Goal: Information Seeking & Learning: Check status

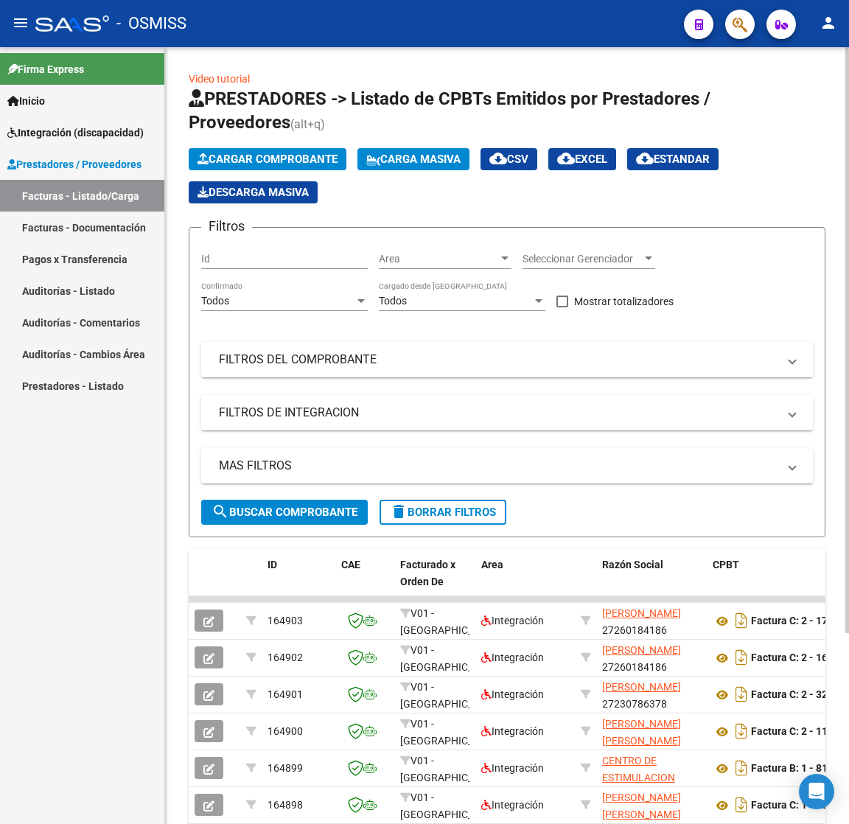
click at [362, 380] on div "Filtros Id Area Area Seleccionar Gerenciador Seleccionar Gerenciador Todos Conf…" at bounding box center [506, 369] width 611 height 260
click at [368, 362] on mat-panel-title "FILTROS DEL COMPROBANTE" at bounding box center [498, 359] width 558 height 16
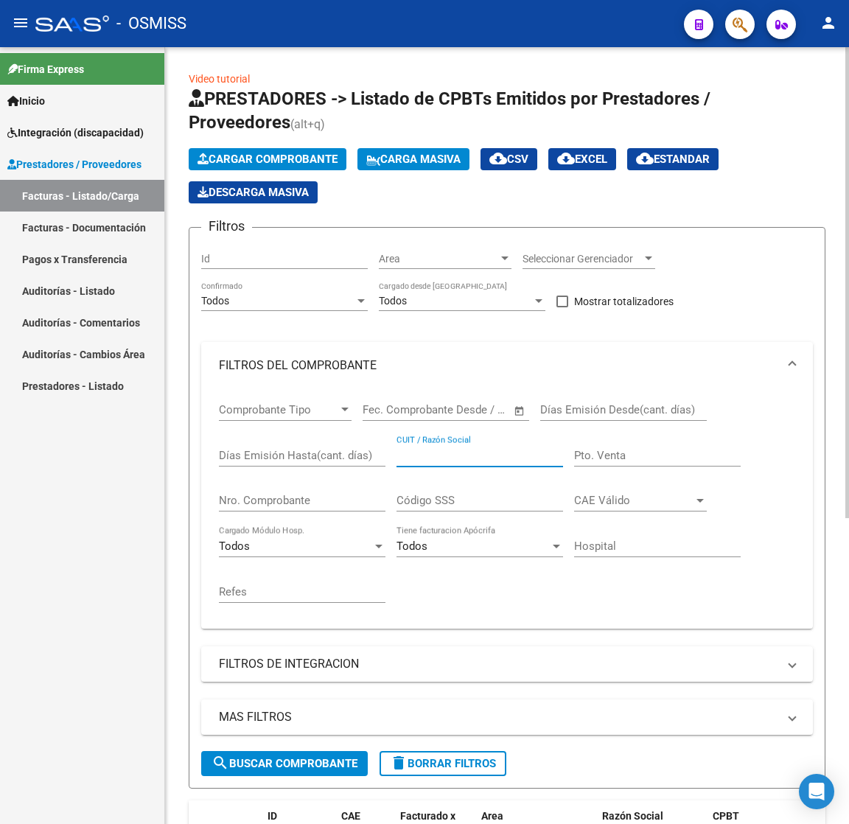
paste input "23430840754"
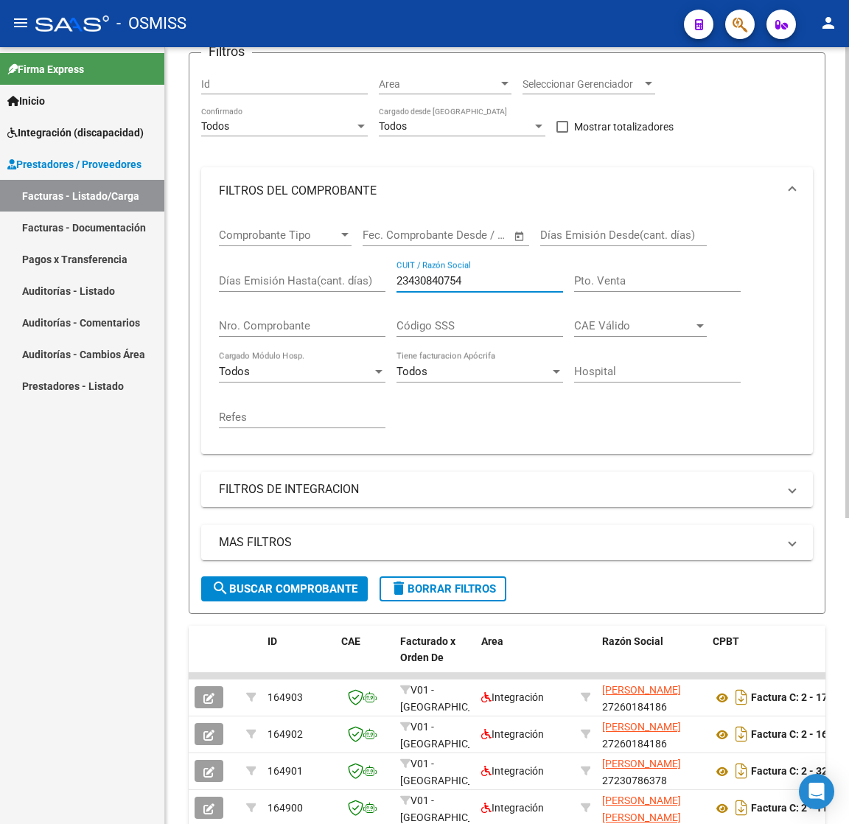
scroll to position [221, 0]
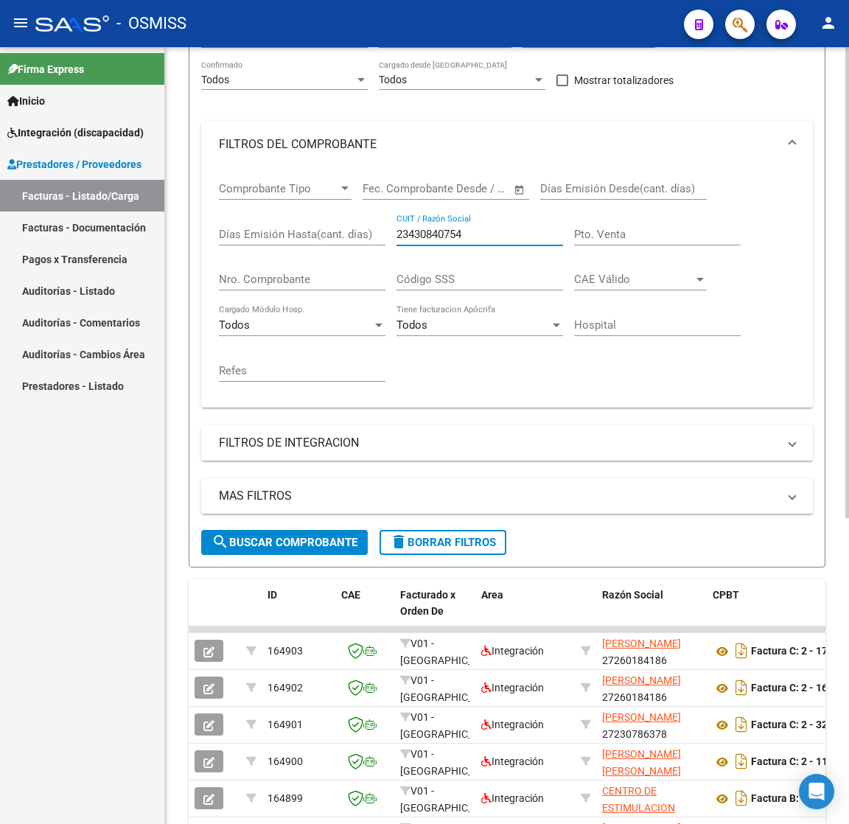
type input "23430840754"
click at [337, 541] on span "search Buscar Comprobante" at bounding box center [284, 542] width 146 height 13
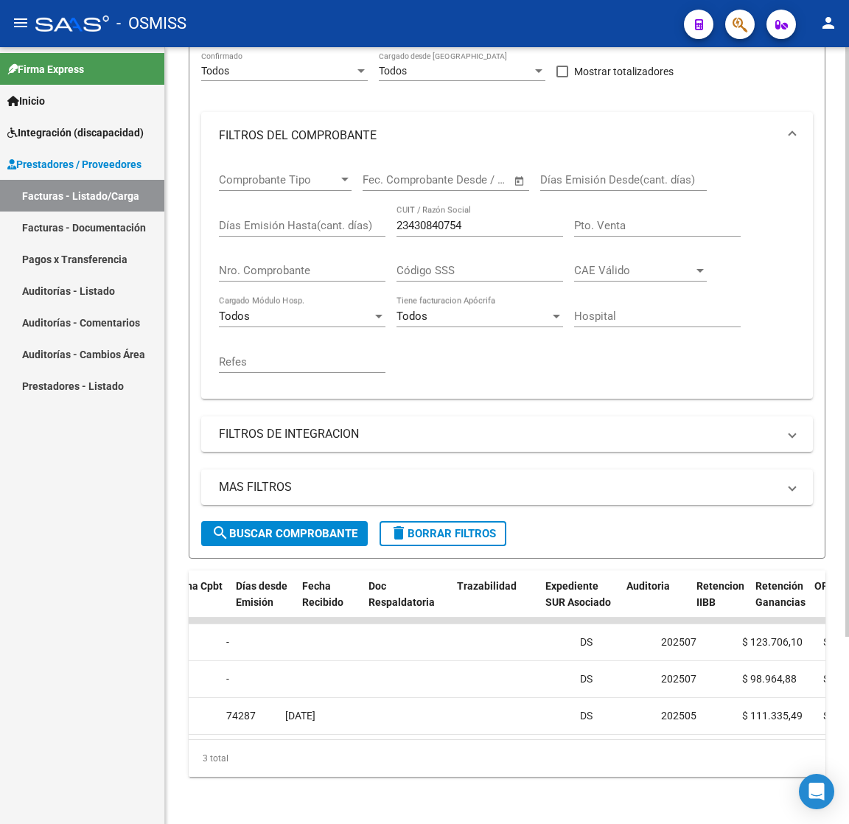
scroll to position [0, 0]
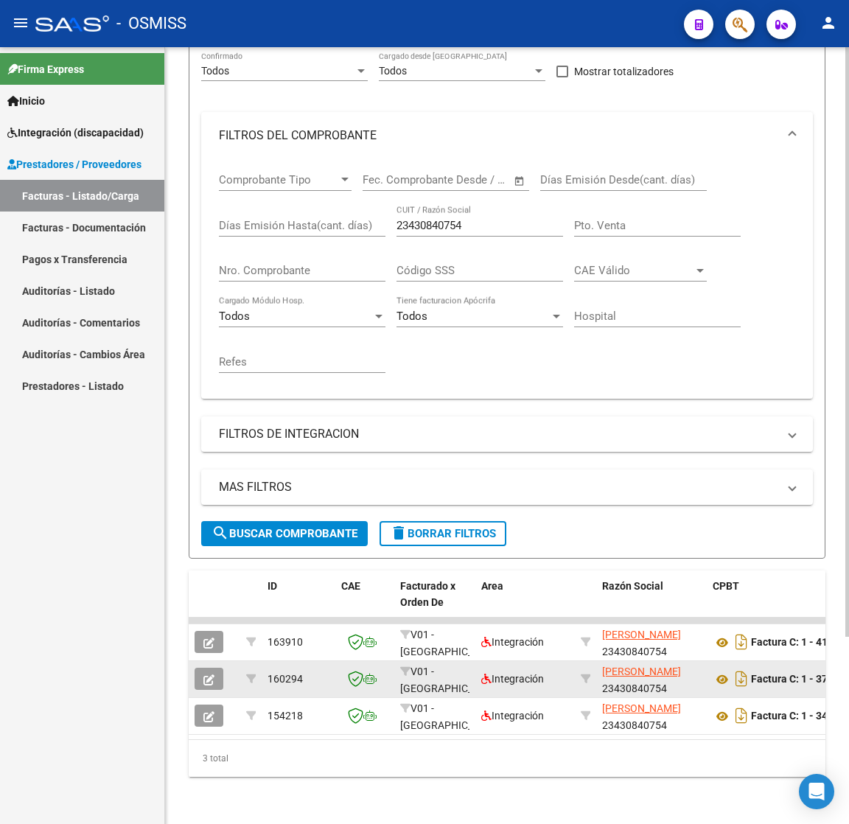
click at [208, 674] on icon "button" at bounding box center [208, 679] width 11 height 11
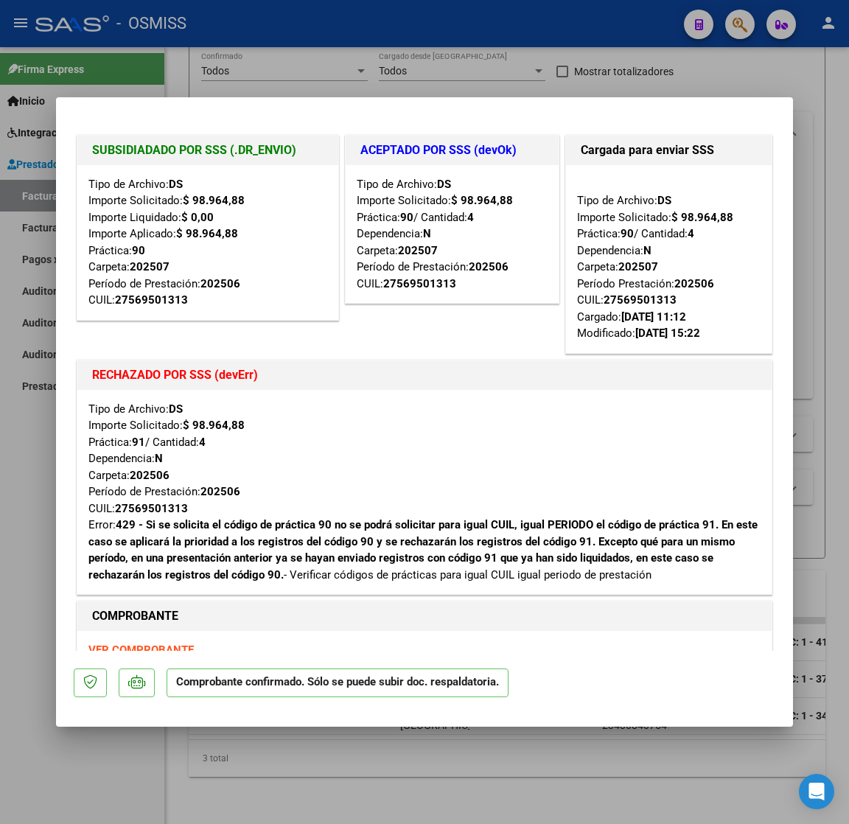
drag, startPoint x: 187, startPoint y: 512, endPoint x: 113, endPoint y: 504, distance: 74.1
click at [113, 504] on div "Tipo de Archivo: DS Importe Solicitado: $ 98.964,88 Práctica: 91 / Cantidad: 4 …" at bounding box center [424, 492] width 672 height 183
copy div
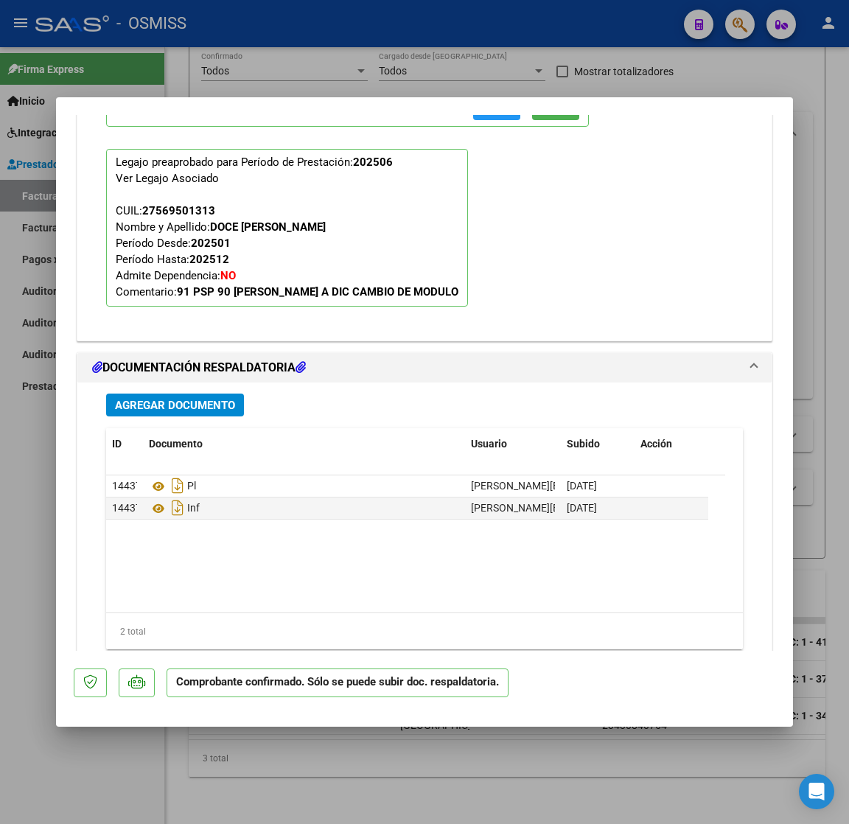
scroll to position [1765, 0]
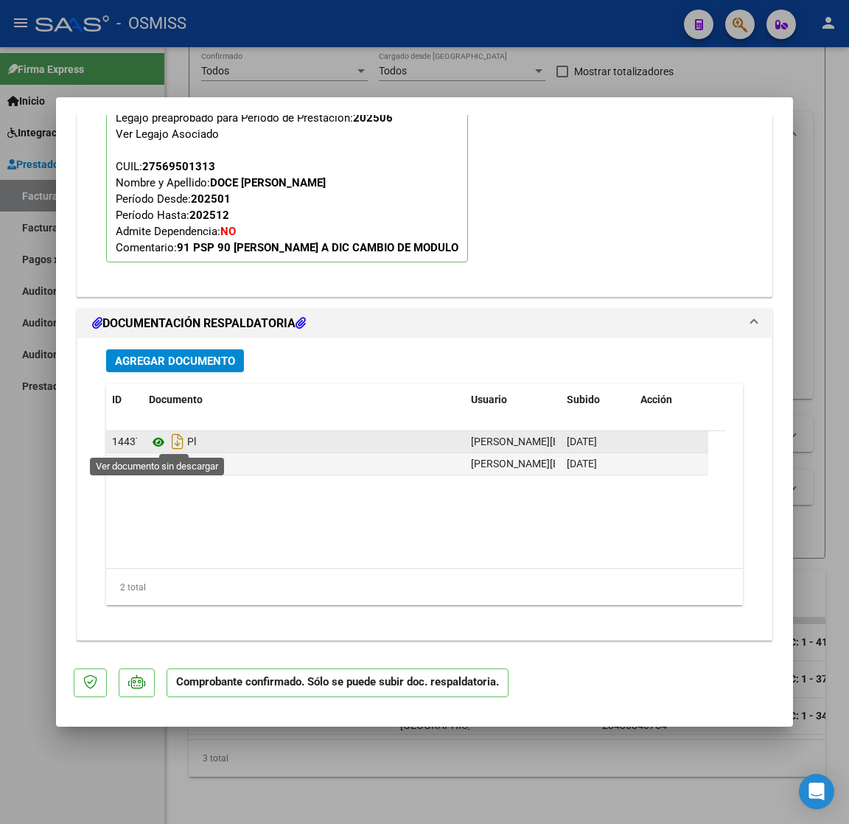
click at [163, 442] on icon at bounding box center [158, 442] width 19 height 18
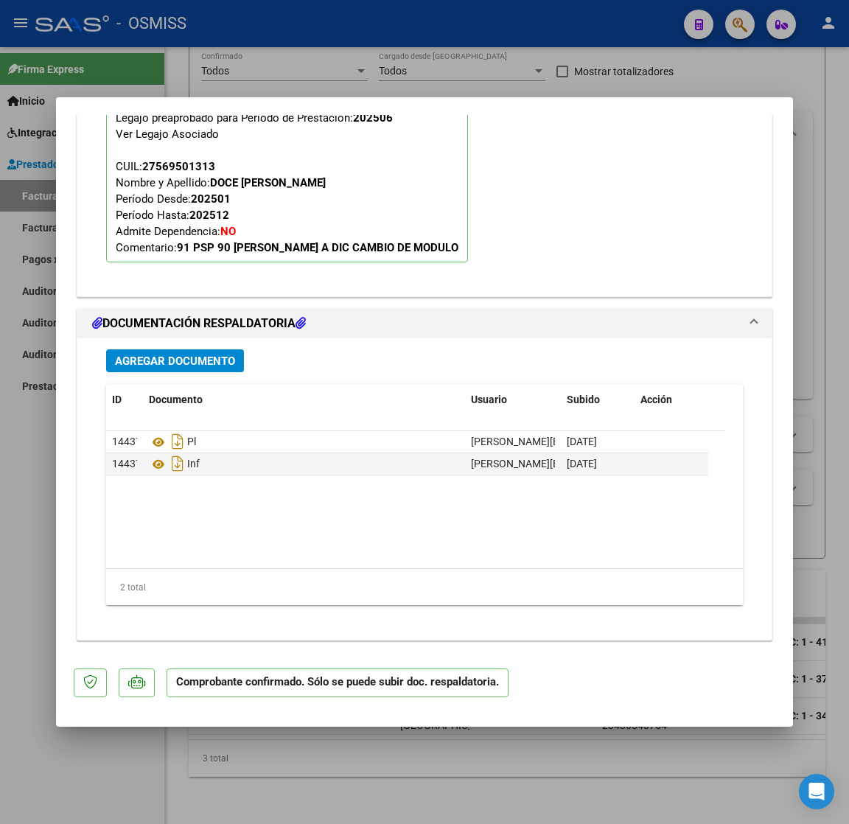
click at [111, 765] on div at bounding box center [424, 412] width 849 height 824
type input "$ 0,00"
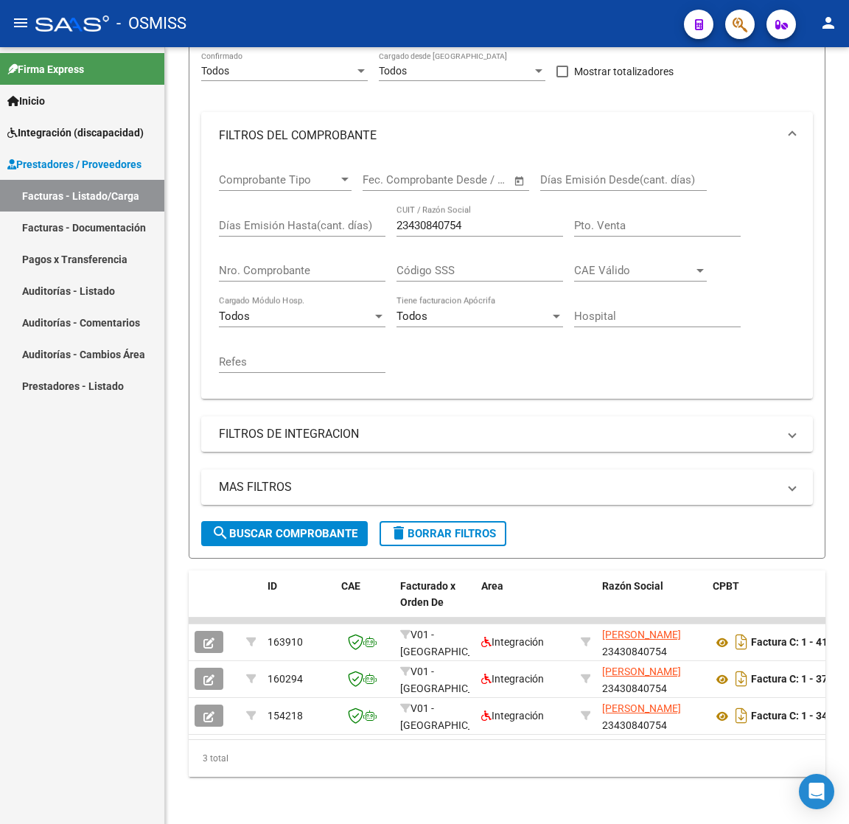
scroll to position [245, 0]
drag, startPoint x: 480, startPoint y: 214, endPoint x: 344, endPoint y: 209, distance: 136.4
click at [344, 209] on div "Comprobante Tipo Comprobante Tipo Fecha inicio – Fecha fin Fec. Comprobante Des…" at bounding box center [507, 273] width 576 height 228
paste input "521970979"
click at [303, 527] on span "search Buscar Comprobante" at bounding box center [284, 533] width 146 height 13
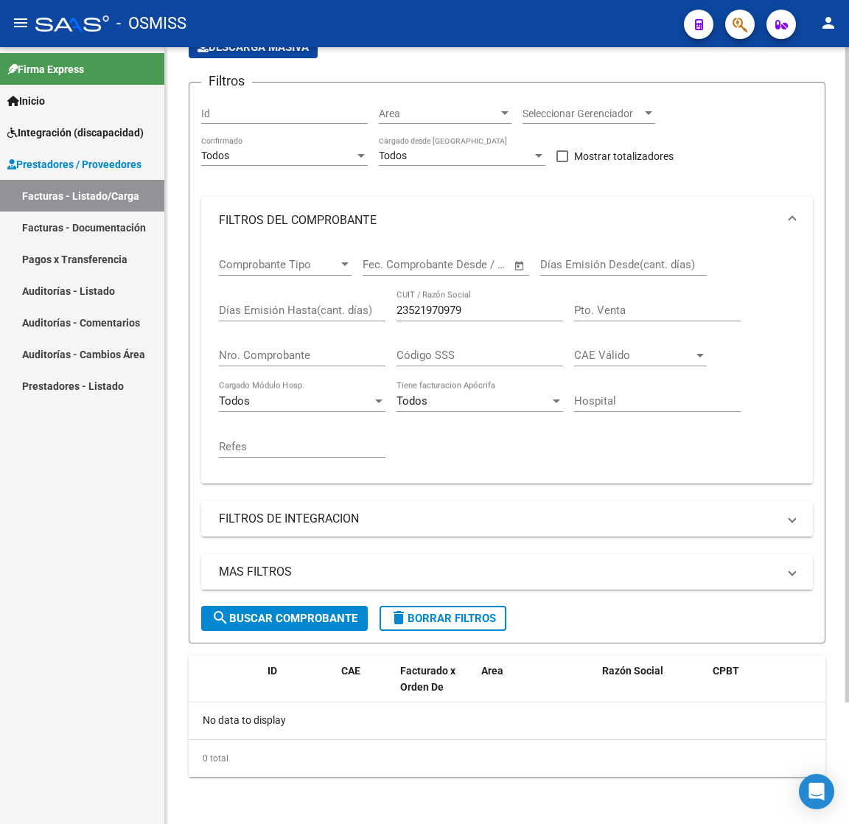
scroll to position [144, 0]
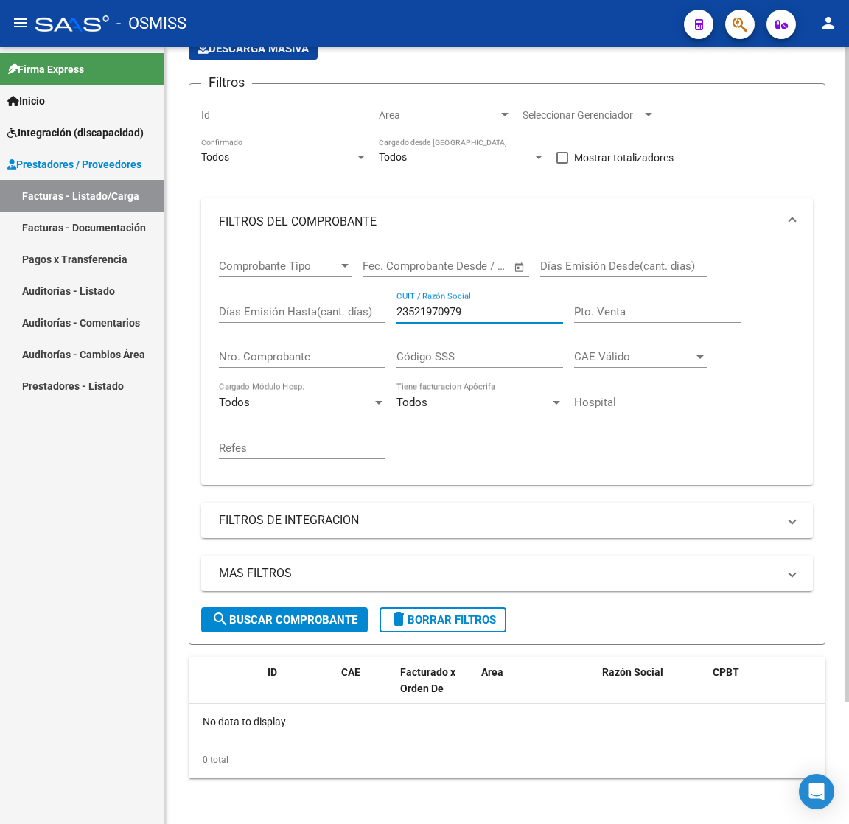
drag, startPoint x: 475, startPoint y: 314, endPoint x: 322, endPoint y: 319, distance: 153.3
click at [322, 319] on div "Comprobante Tipo Comprobante Tipo Fecha inicio – Fecha fin Fec. Comprobante Des…" at bounding box center [507, 359] width 576 height 228
paste input "7243666398"
type input "27243666398"
click at [320, 603] on div "MAS FILTROS Todos Con Doc. Respaldatoria Todos Con Trazabilidad Todos Asociado …" at bounding box center [506, 581] width 611 height 52
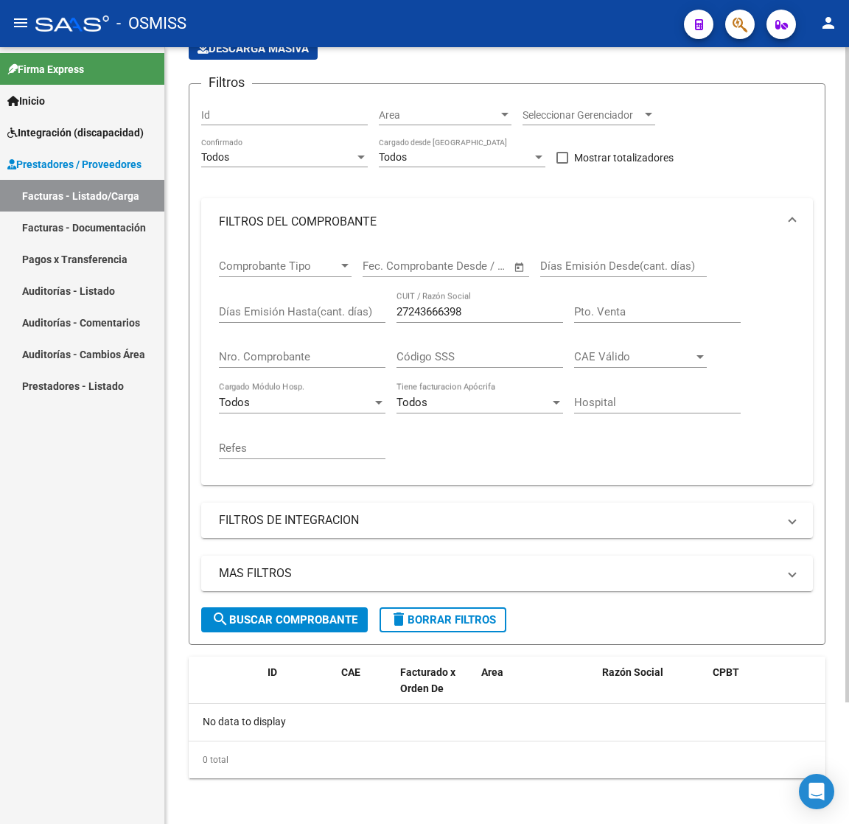
click at [325, 614] on span "search Buscar Comprobante" at bounding box center [284, 619] width 146 height 13
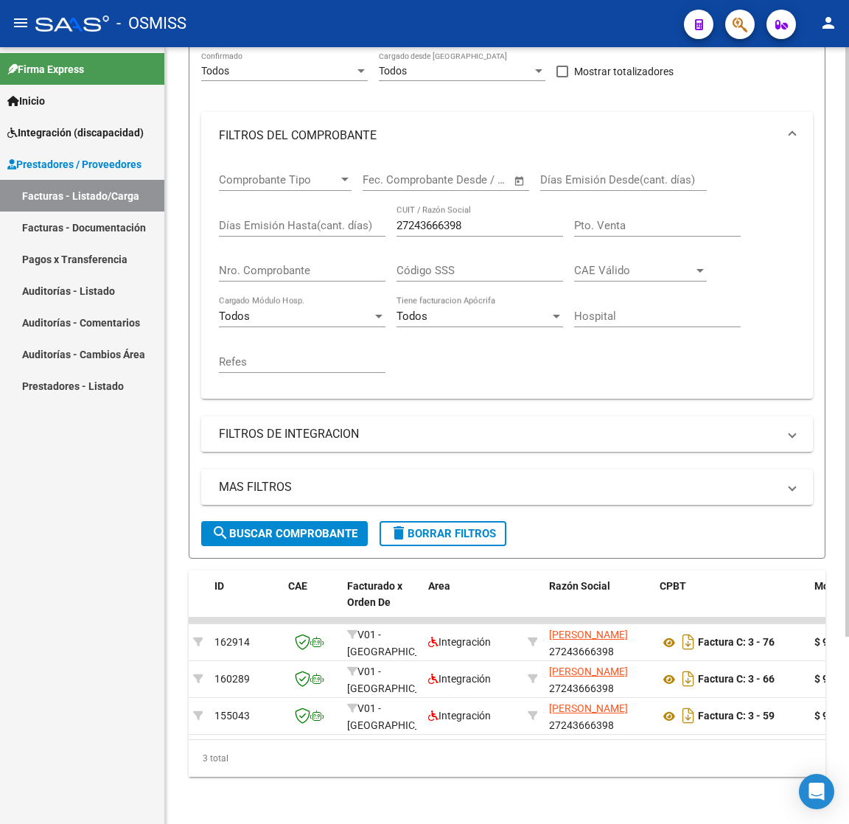
scroll to position [0, 191]
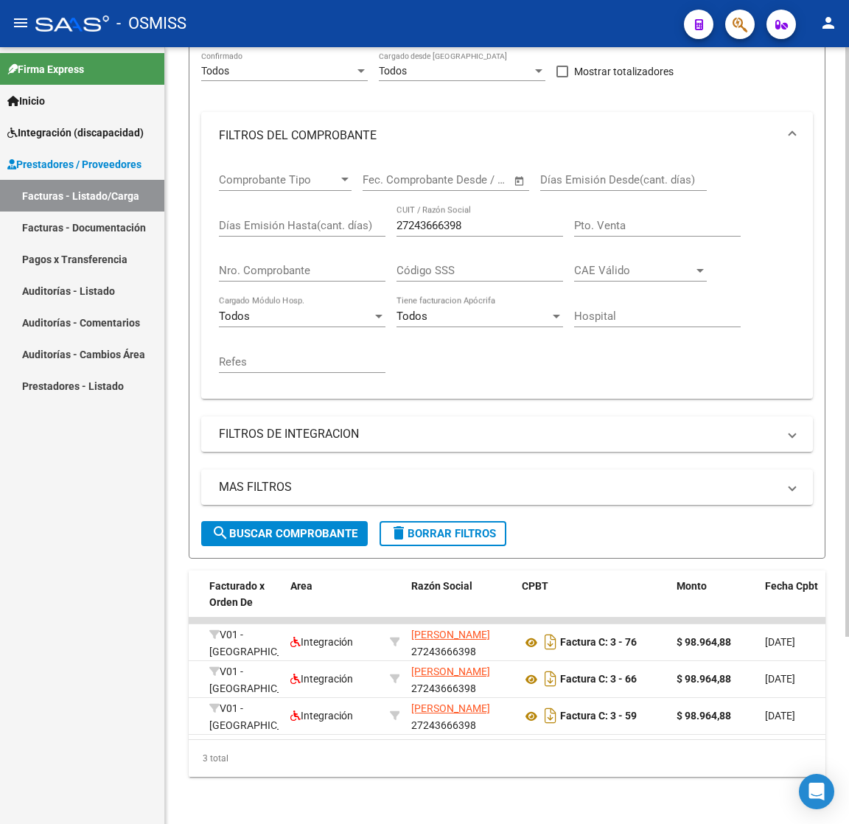
click at [394, 210] on div "Comprobante Tipo Comprobante Tipo Fecha inicio – Fecha fin Fec. Comprobante Des…" at bounding box center [507, 273] width 576 height 228
click at [421, 219] on input "27243666398" at bounding box center [479, 225] width 166 height 13
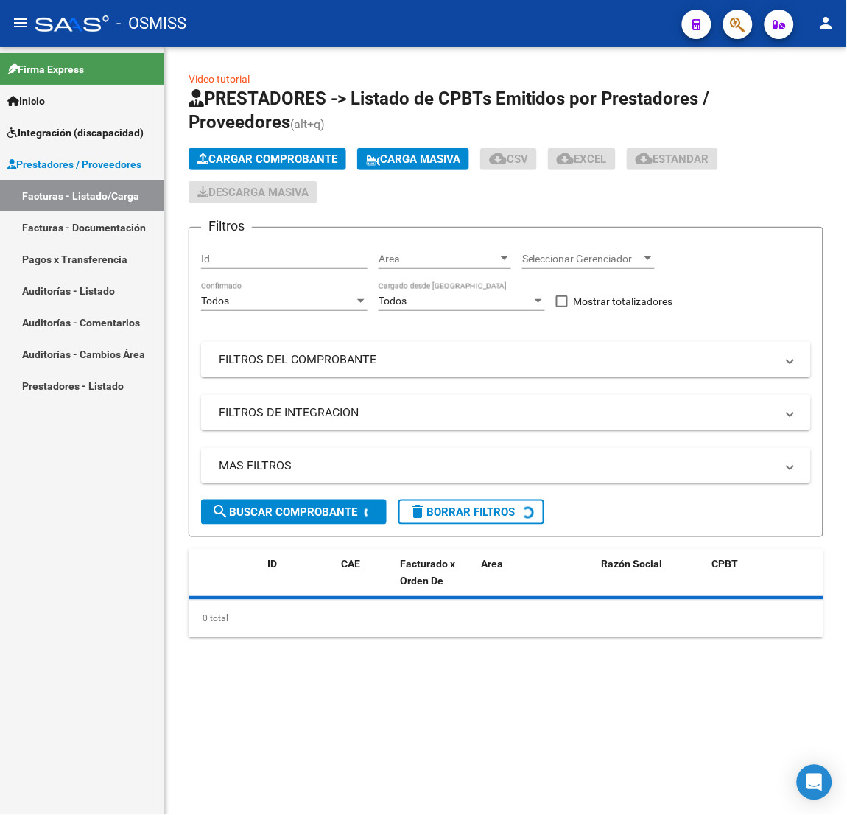
drag, startPoint x: 348, startPoint y: 362, endPoint x: 361, endPoint y: 357, distance: 14.0
click at [348, 360] on mat-panel-title "FILTROS DEL COMPROBANTE" at bounding box center [497, 359] width 557 height 16
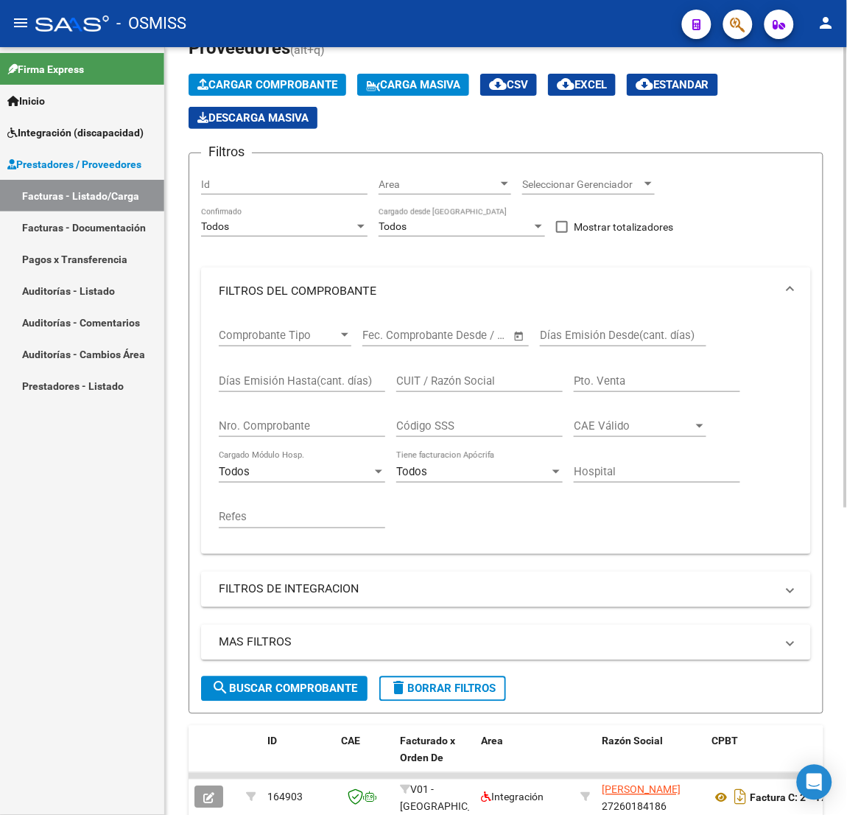
scroll to position [111, 0]
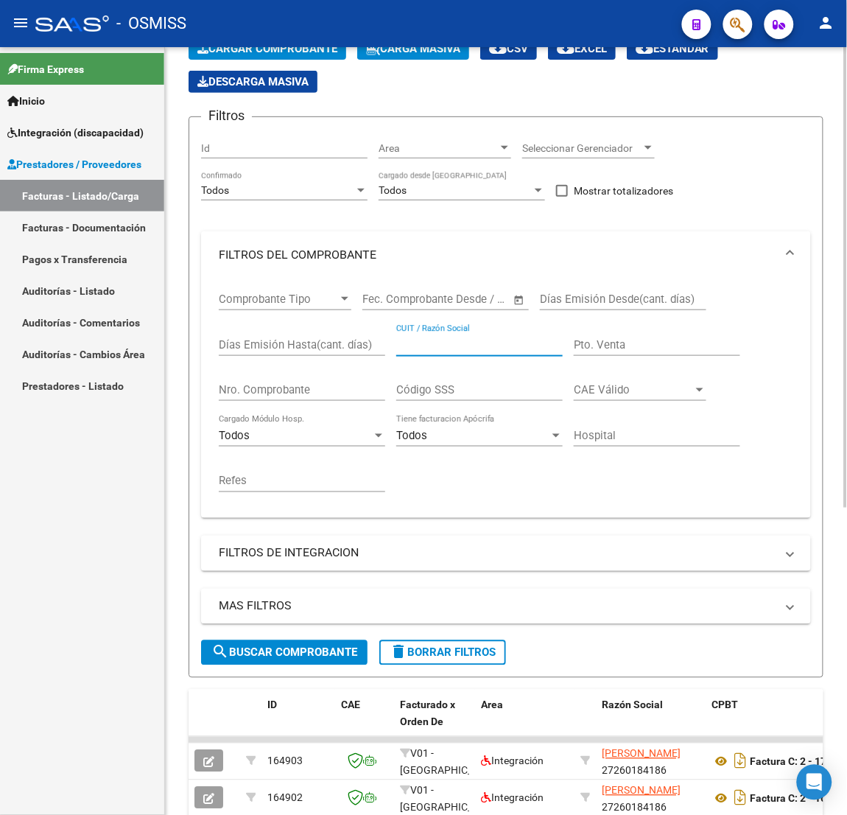
drag, startPoint x: 466, startPoint y: 353, endPoint x: 497, endPoint y: 338, distance: 34.3
paste input "23521970979"
click at [312, 654] on span "search Buscar Comprobante" at bounding box center [284, 652] width 146 height 13
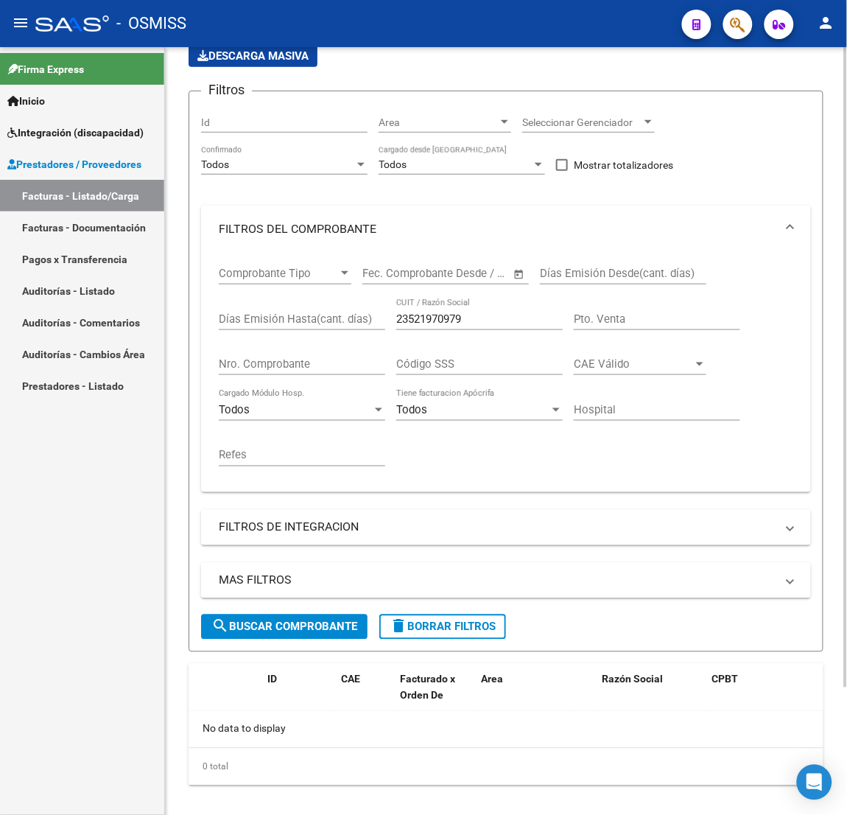
scroll to position [152, 0]
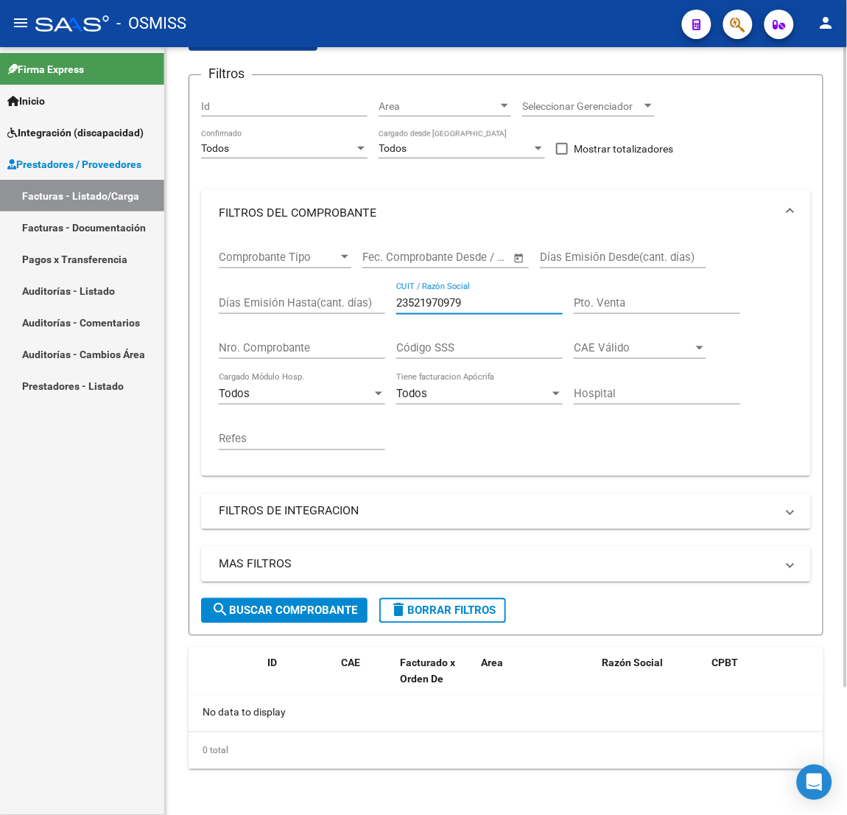
drag, startPoint x: 378, startPoint y: 298, endPoint x: 315, endPoint y: 298, distance: 63.4
click at [315, 298] on div "Comprobante Tipo Comprobante Tipo Fecha inicio – Fecha fin Fec. Comprobante Des…" at bounding box center [506, 350] width 575 height 228
paste input "7243666398"
type input "27243666398"
click at [317, 604] on span "search Buscar Comprobante" at bounding box center [284, 610] width 146 height 13
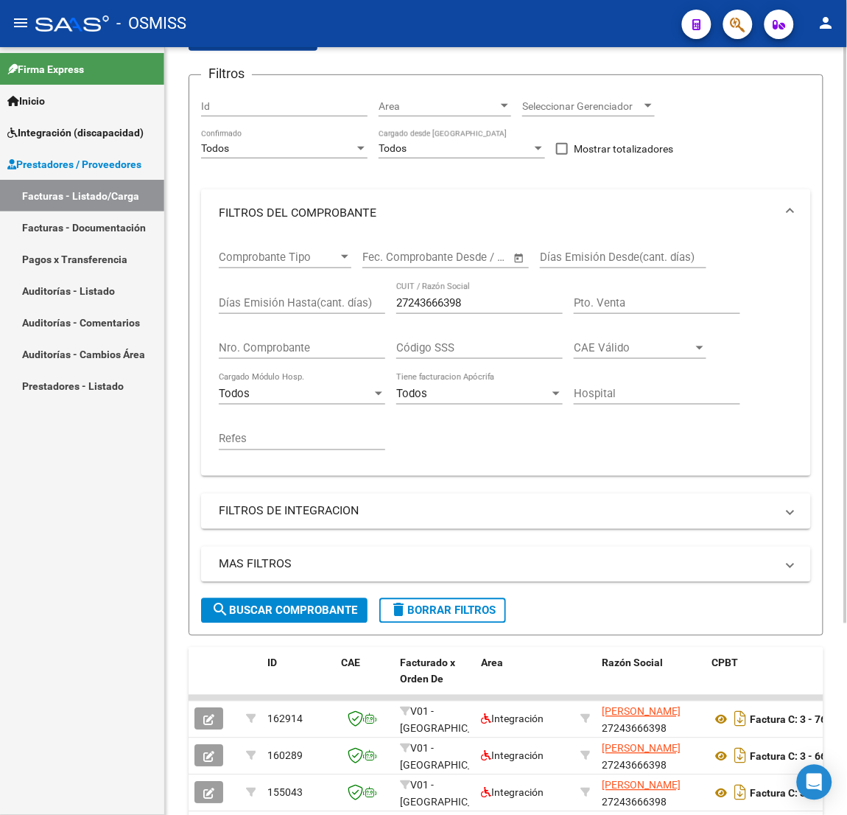
scroll to position [254, 0]
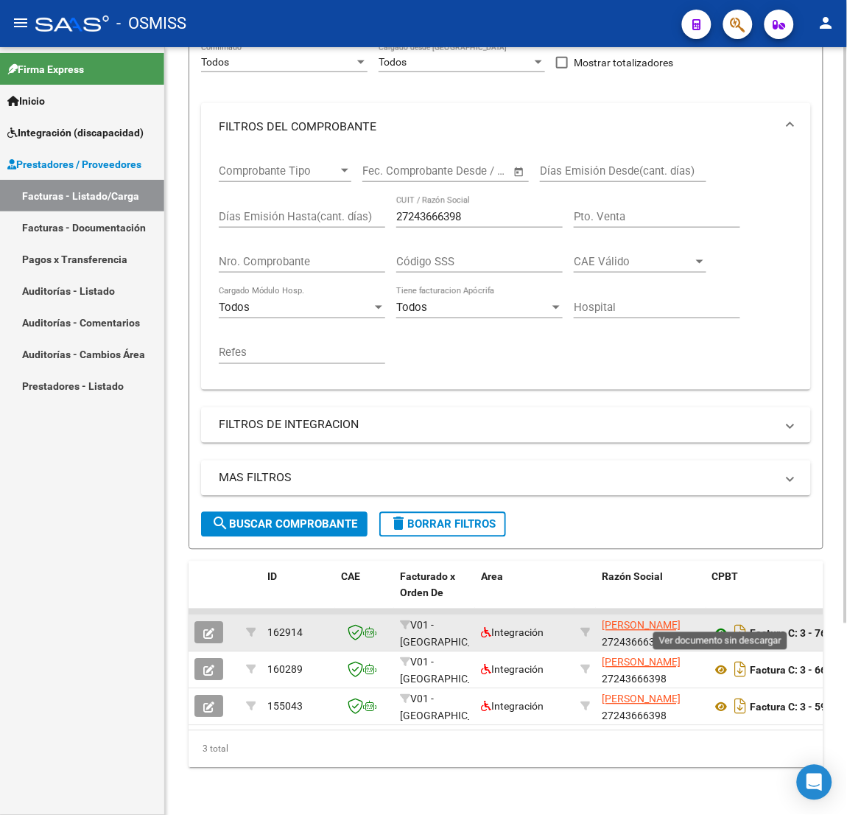
click at [726, 625] on icon at bounding box center [721, 634] width 19 height 18
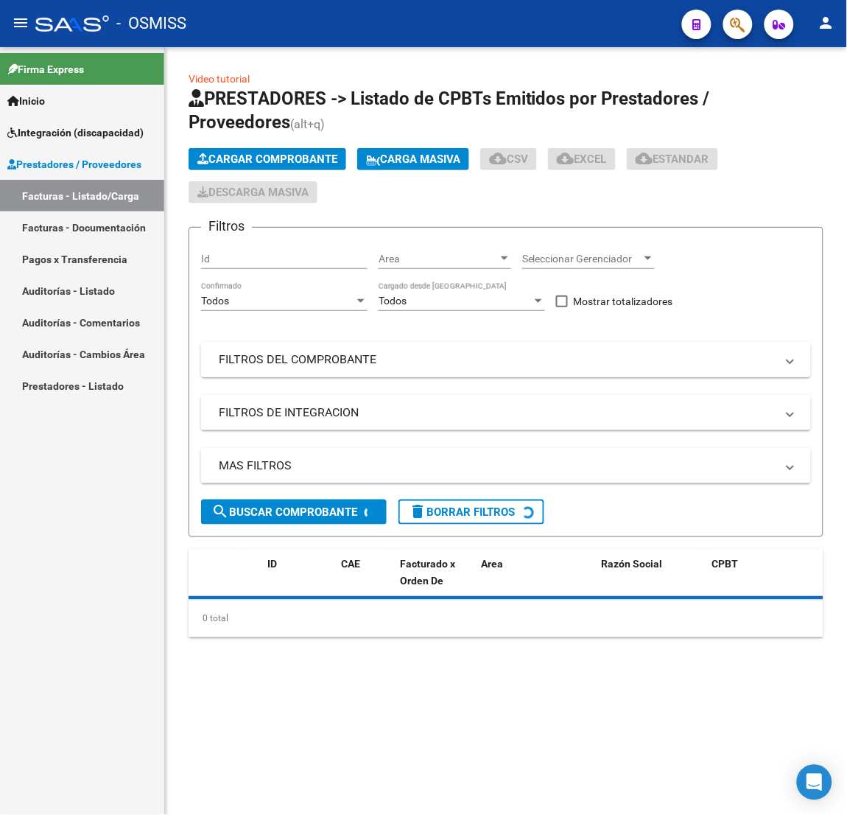
click at [387, 362] on mat-panel-title "FILTROS DEL COMPROBANTE" at bounding box center [497, 359] width 557 height 16
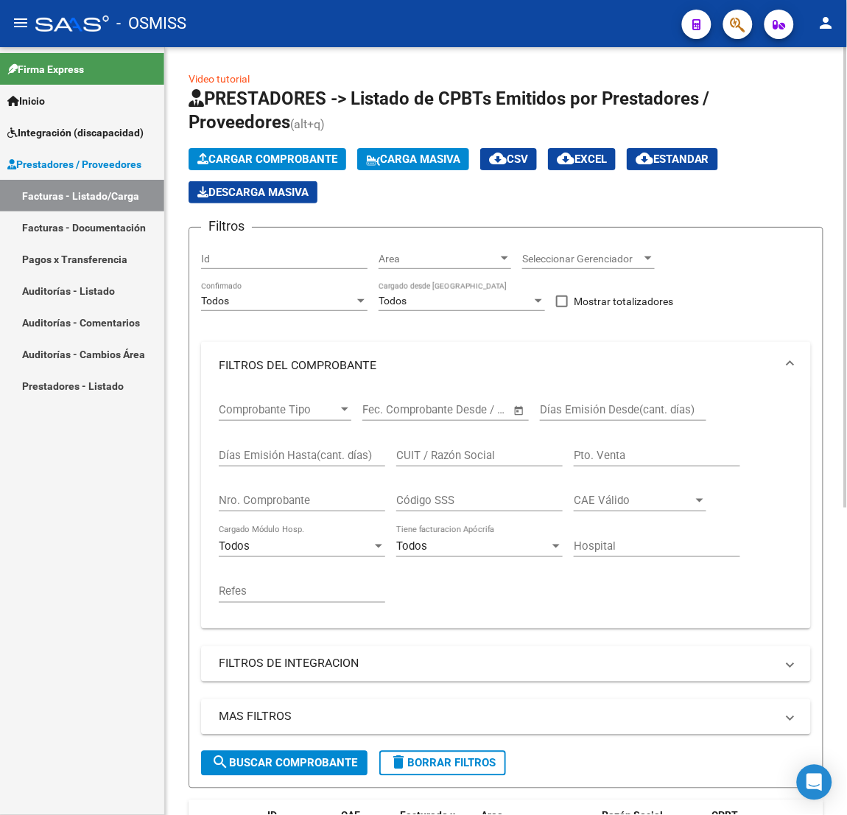
scroll to position [111, 0]
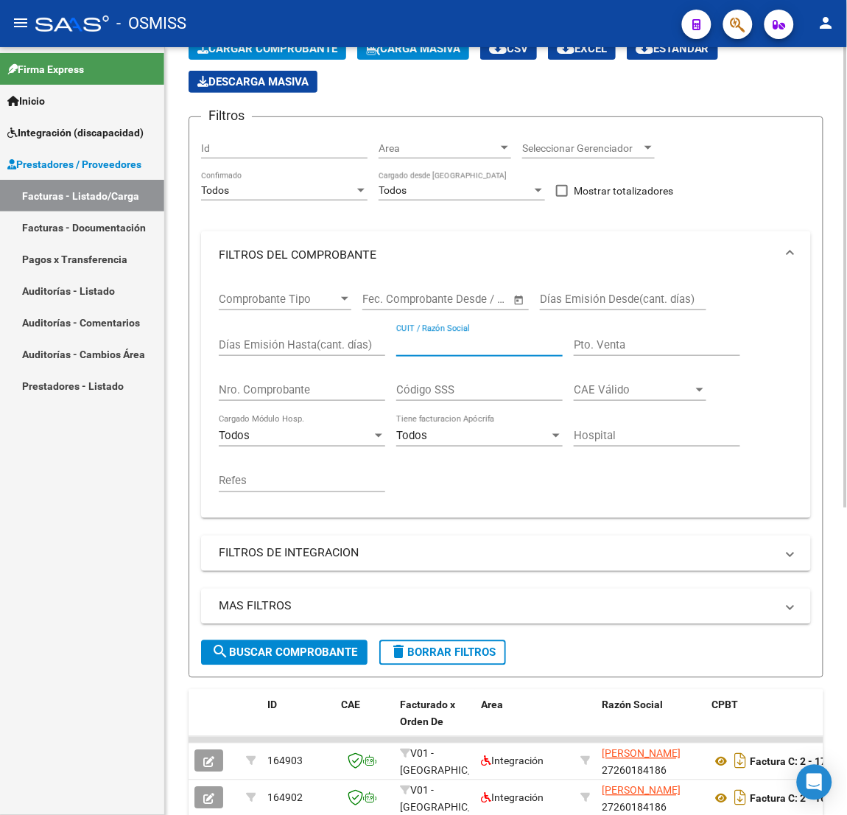
paste input "27319945313"
click at [313, 646] on span "search Buscar Comprobante" at bounding box center [284, 652] width 146 height 13
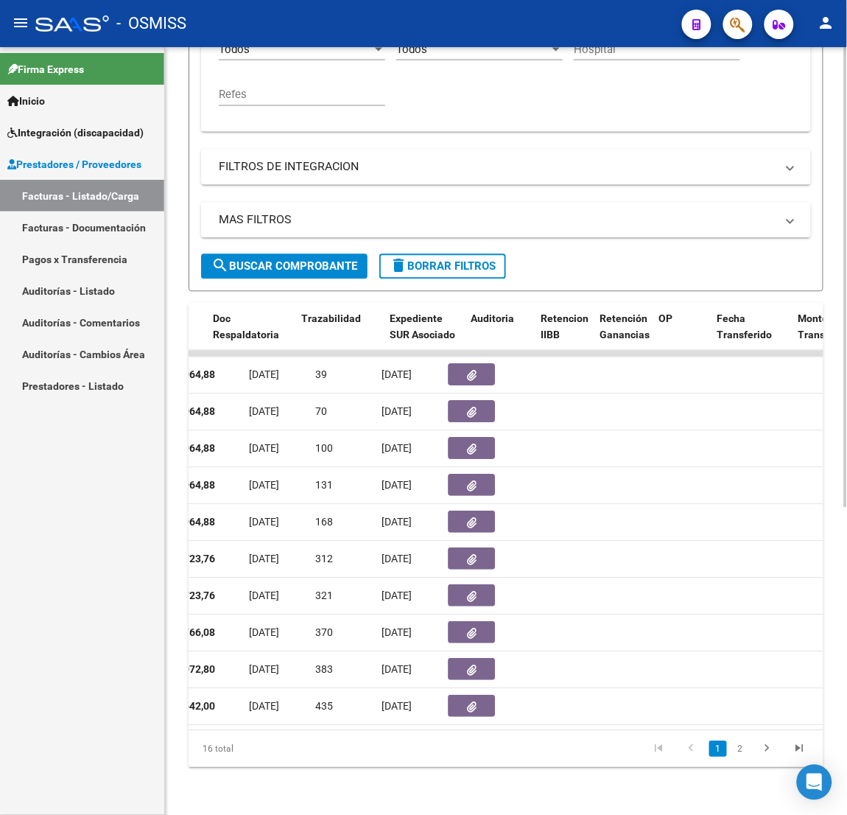
scroll to position [0, 947]
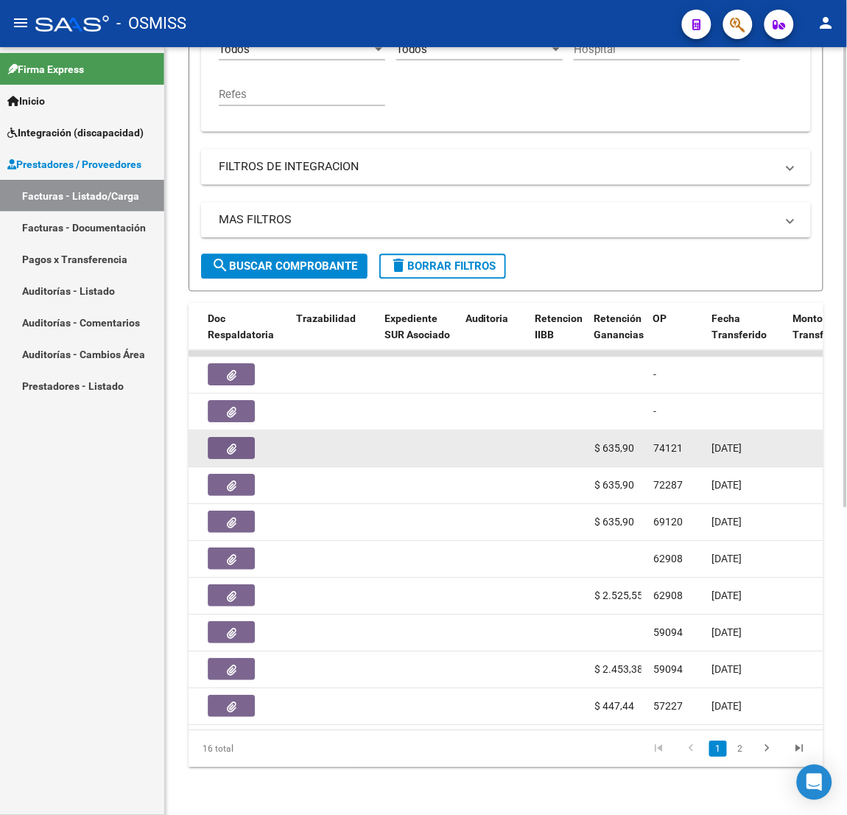
drag, startPoint x: 578, startPoint y: 424, endPoint x: 764, endPoint y: 437, distance: 186.8
drag, startPoint x: 766, startPoint y: 434, endPoint x: 605, endPoint y: 429, distance: 161.4
copy div "$ 635,90 74121 18/07/2025"
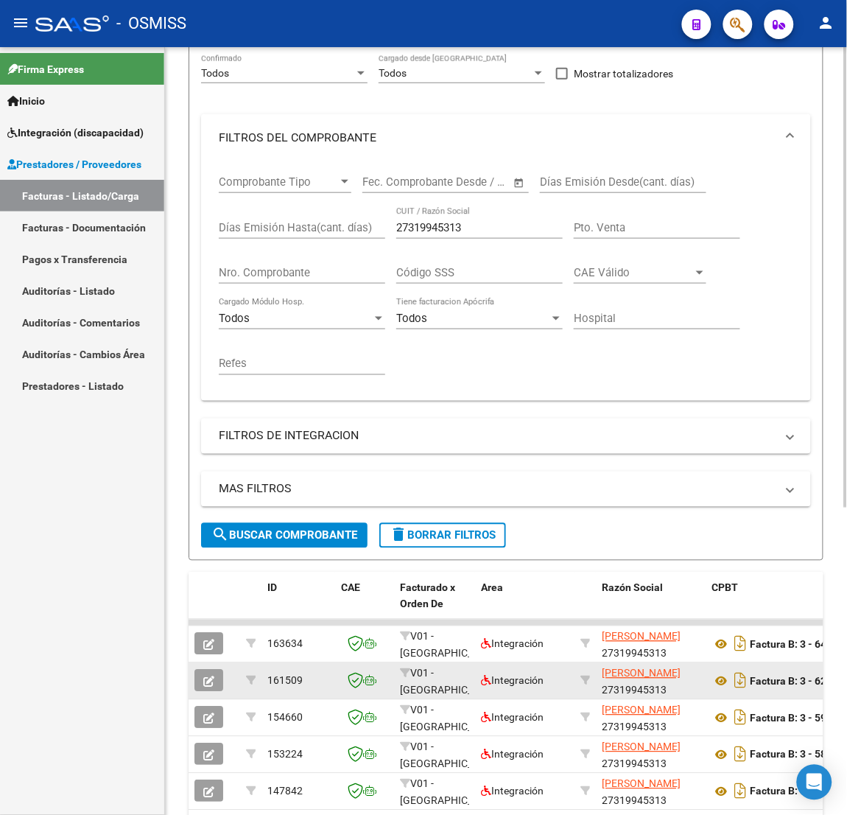
scroll to position [180, 0]
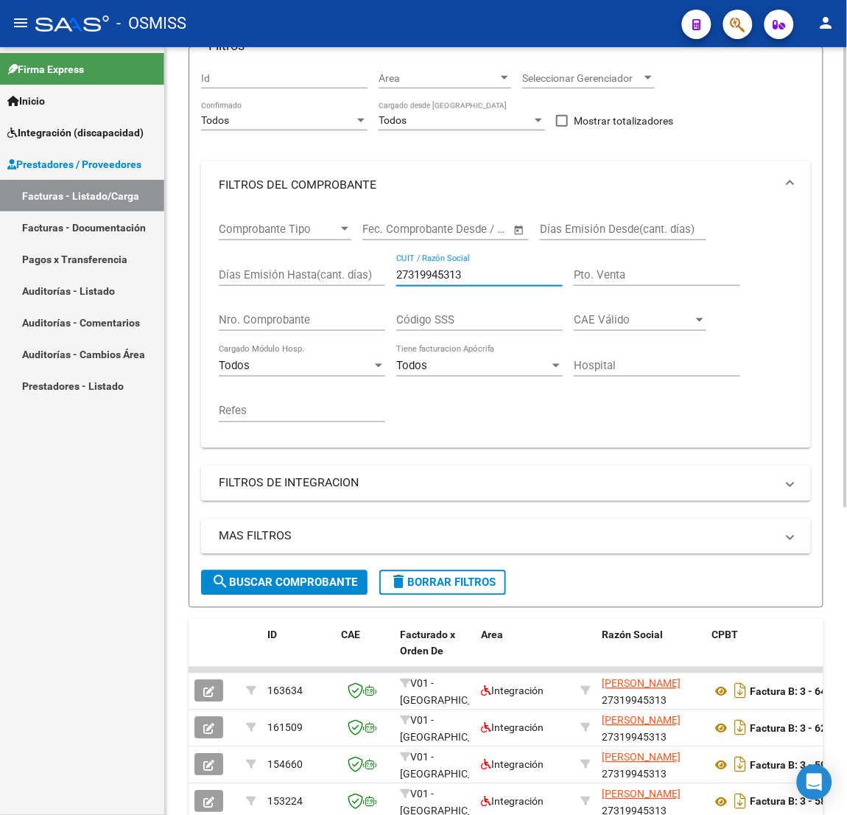
drag, startPoint x: 490, startPoint y: 270, endPoint x: 248, endPoint y: 253, distance: 242.2
click at [248, 253] on div "Comprobante Tipo Comprobante Tipo Fecha inicio – Fecha fin Fec. Comprobante Des…" at bounding box center [506, 322] width 575 height 228
paste input "3430840754"
type input "23430840754"
click at [289, 577] on span "search Buscar Comprobante" at bounding box center [284, 582] width 146 height 13
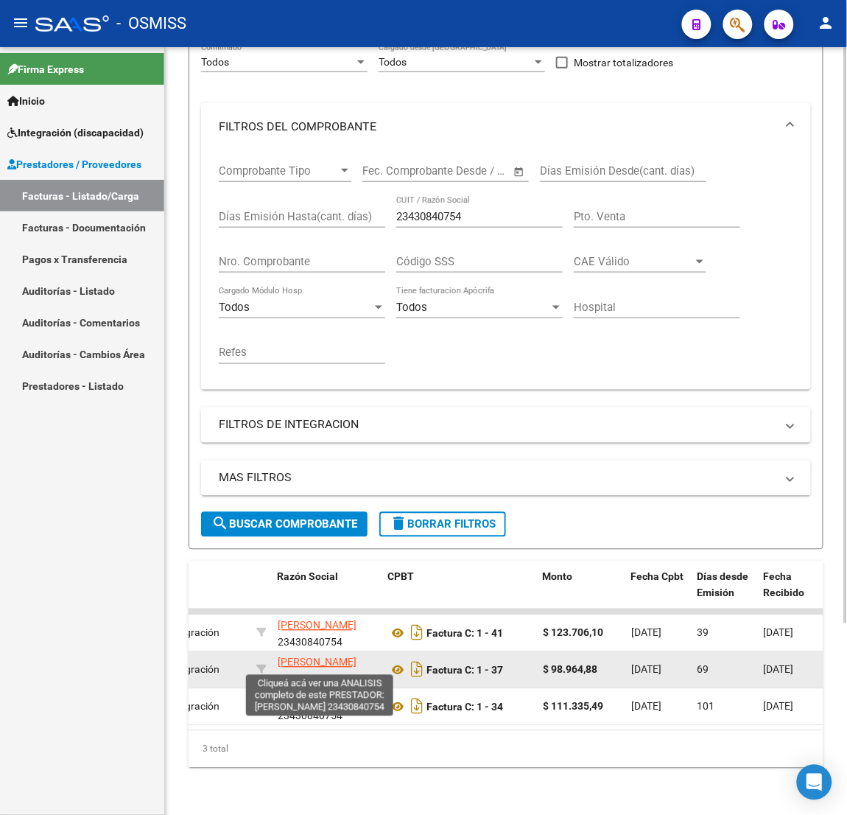
scroll to position [19, 0]
drag, startPoint x: 347, startPoint y: 659, endPoint x: 282, endPoint y: 664, distance: 65.0
click at [282, 664] on div "ZELAYA CANDELA MARIA 23430840754" at bounding box center [327, 669] width 99 height 31
copy div "23430840754"
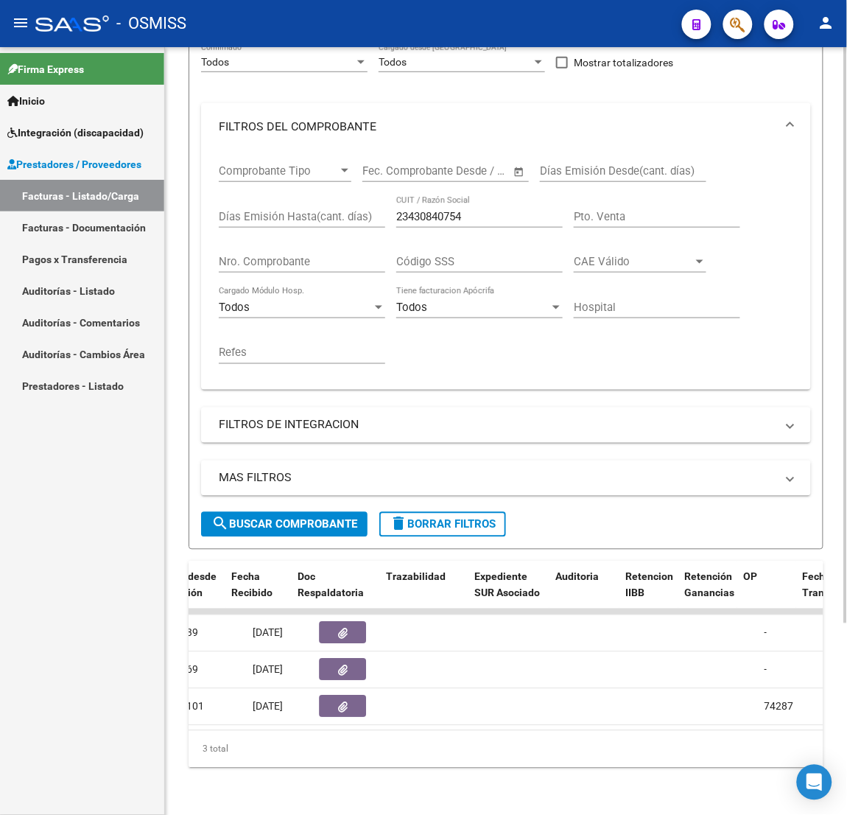
scroll to position [0, 0]
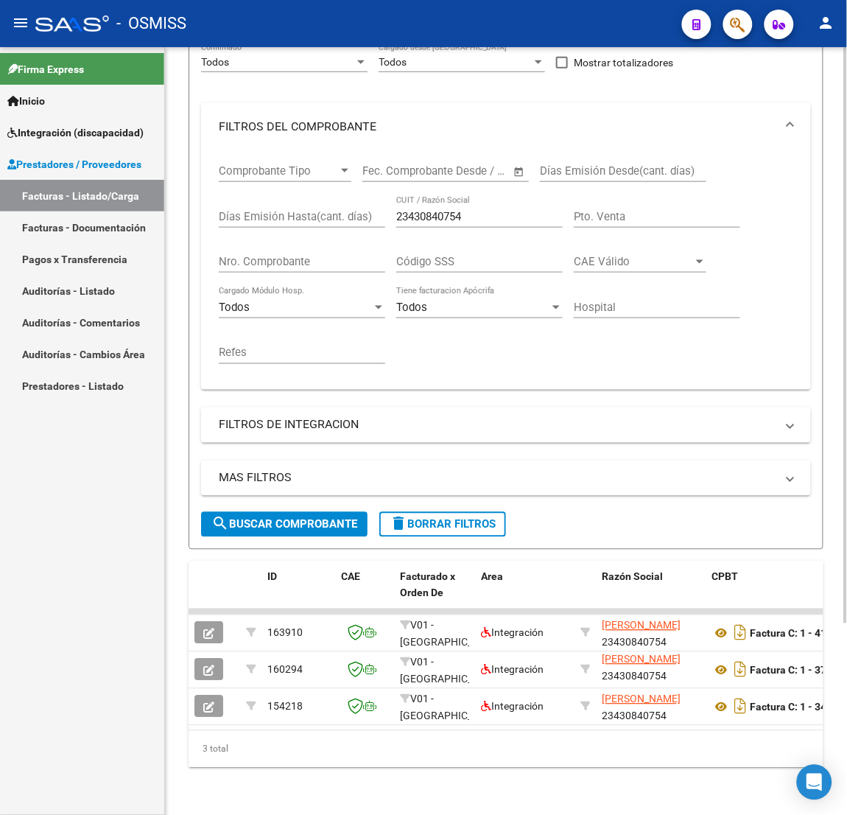
click at [455, 518] on span "delete Borrar Filtros" at bounding box center [443, 524] width 106 height 13
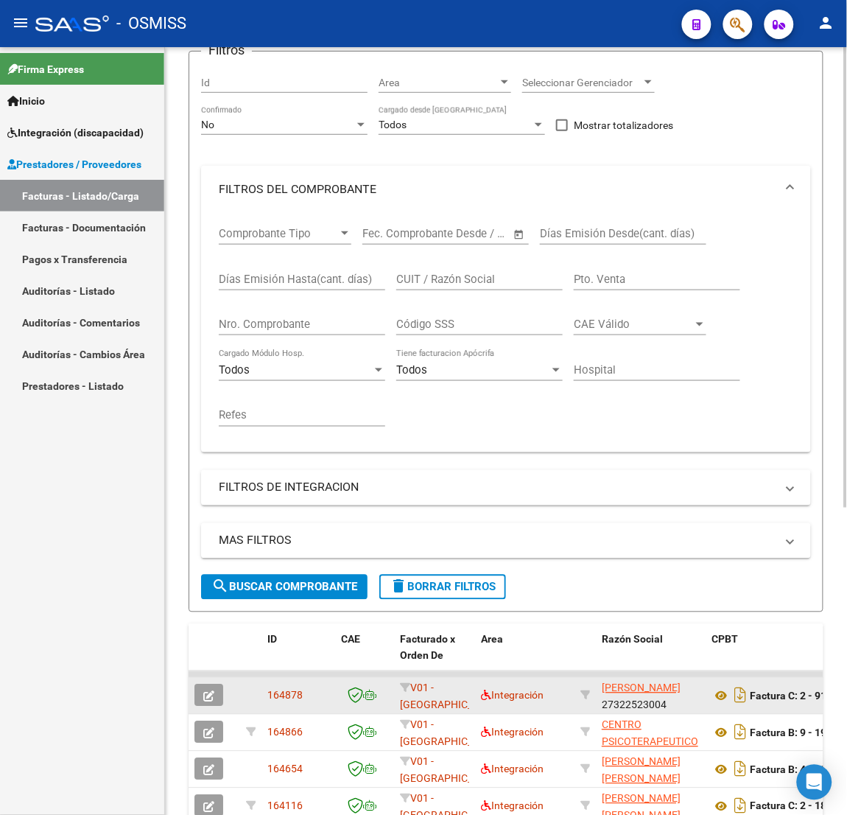
scroll to position [144, 0]
